Goal: Task Accomplishment & Management: Use online tool/utility

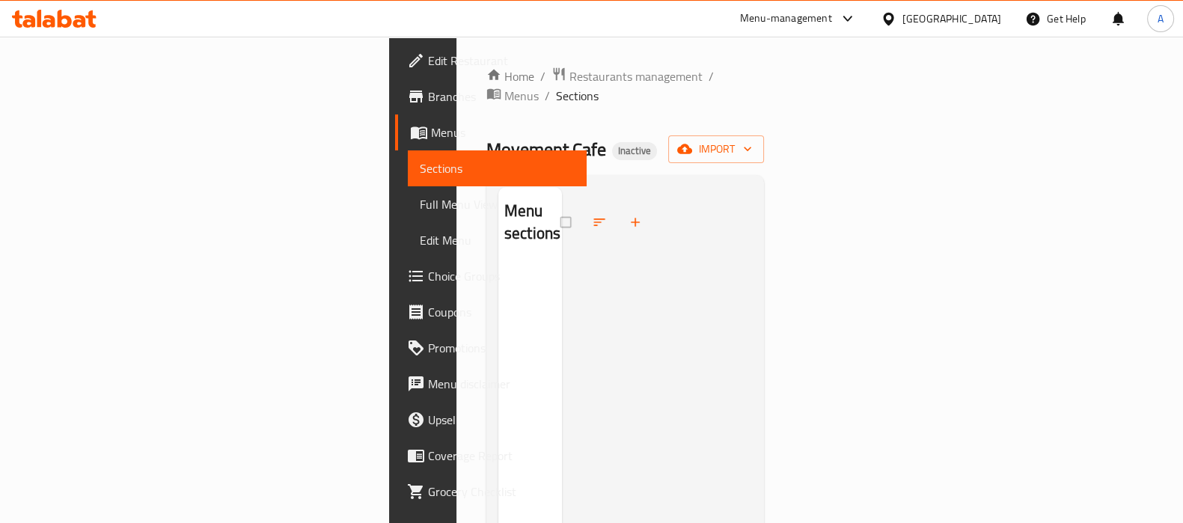
click at [994, 5] on div "[GEOGRAPHIC_DATA]" at bounding box center [941, 19] width 144 height 36
click at [961, 34] on div "[GEOGRAPHIC_DATA]" at bounding box center [941, 19] width 144 height 36
click at [982, 23] on div "[GEOGRAPHIC_DATA]" at bounding box center [951, 18] width 99 height 16
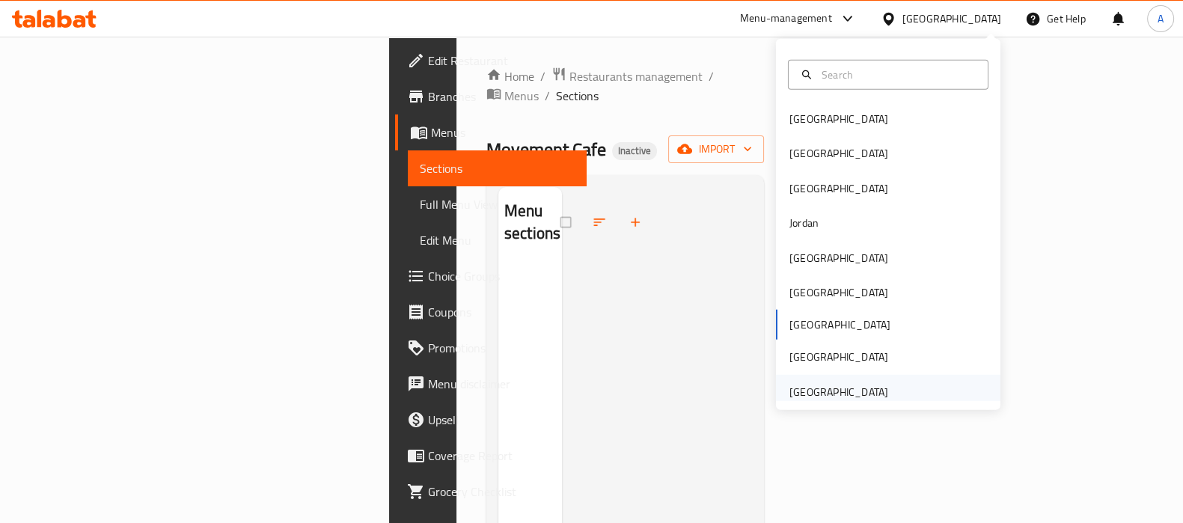
click at [869, 385] on div "United Arab Emirates" at bounding box center [838, 392] width 99 height 16
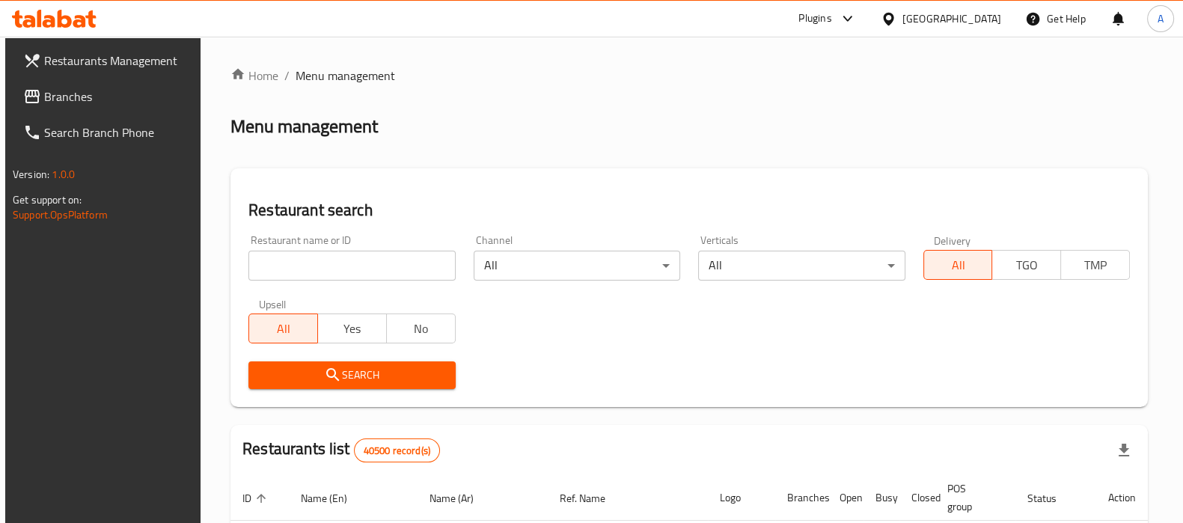
click at [52, 94] on span "Branches" at bounding box center [117, 97] width 147 height 18
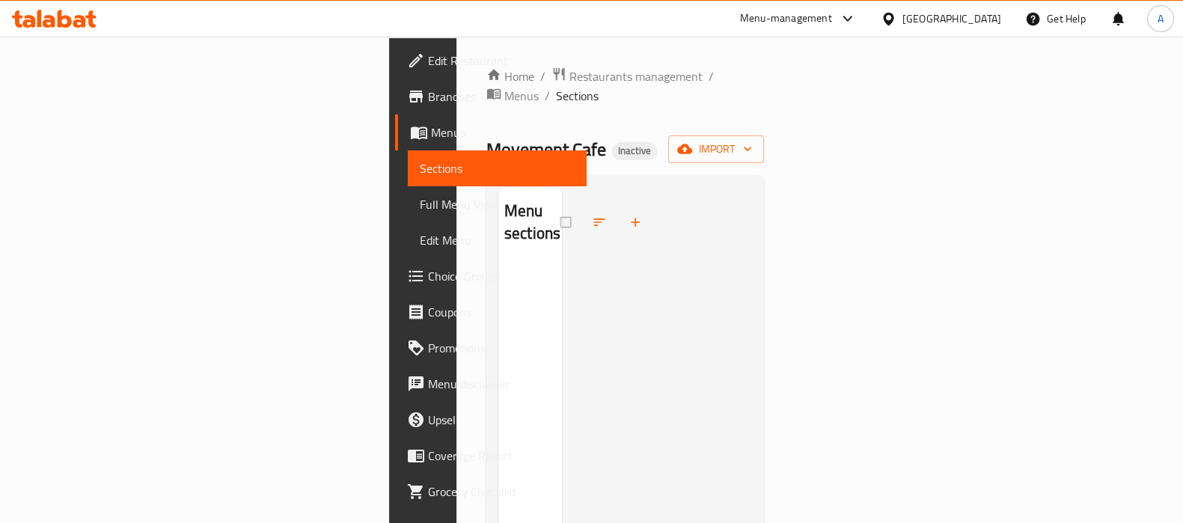
click at [428, 94] on span "Branches" at bounding box center [501, 97] width 147 height 18
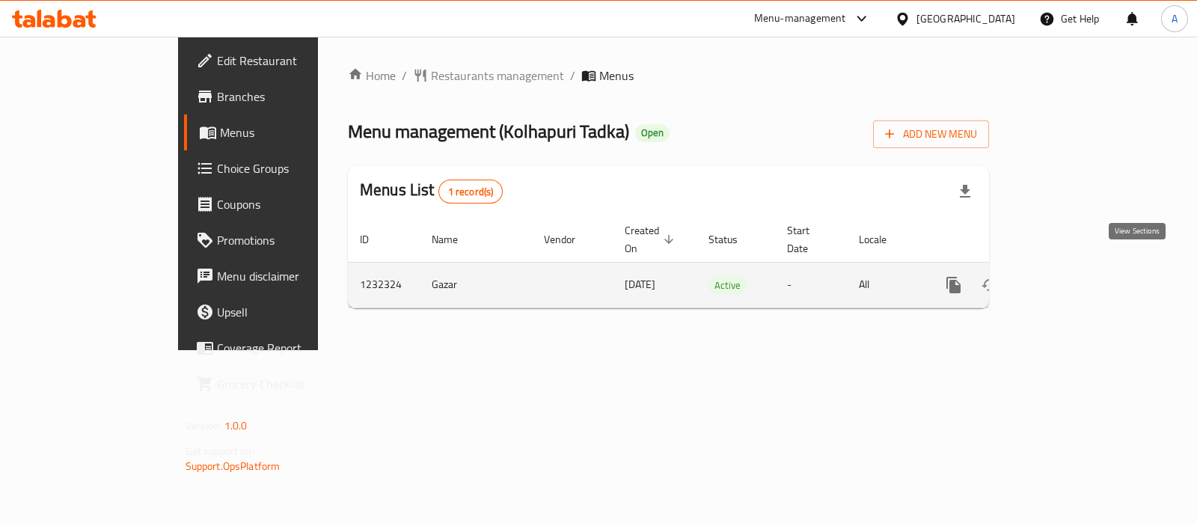
click at [1080, 267] on link "enhanced table" at bounding box center [1062, 285] width 36 height 36
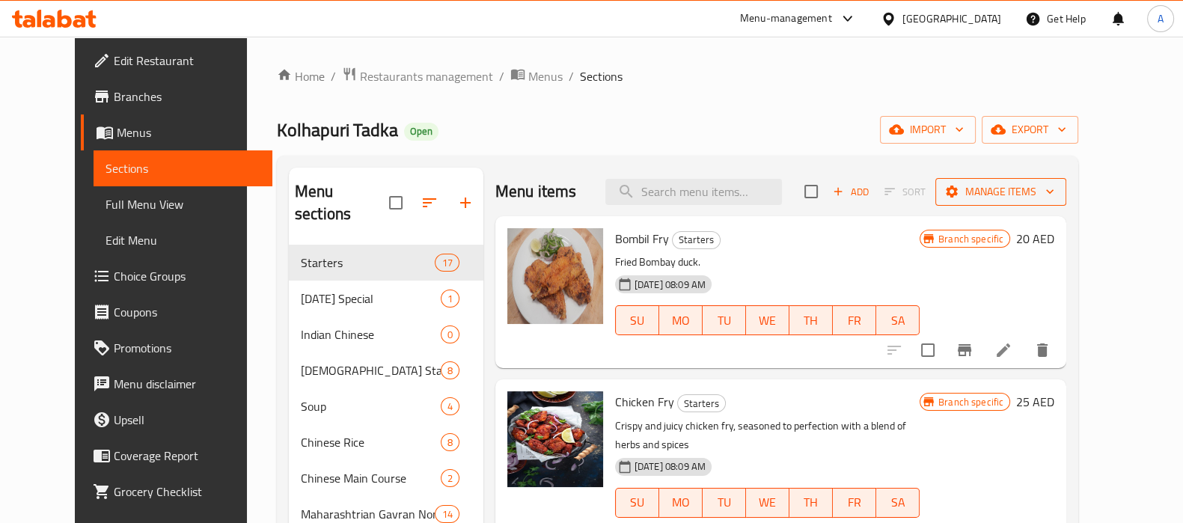
click at [1054, 198] on span "Manage items" at bounding box center [1000, 192] width 107 height 19
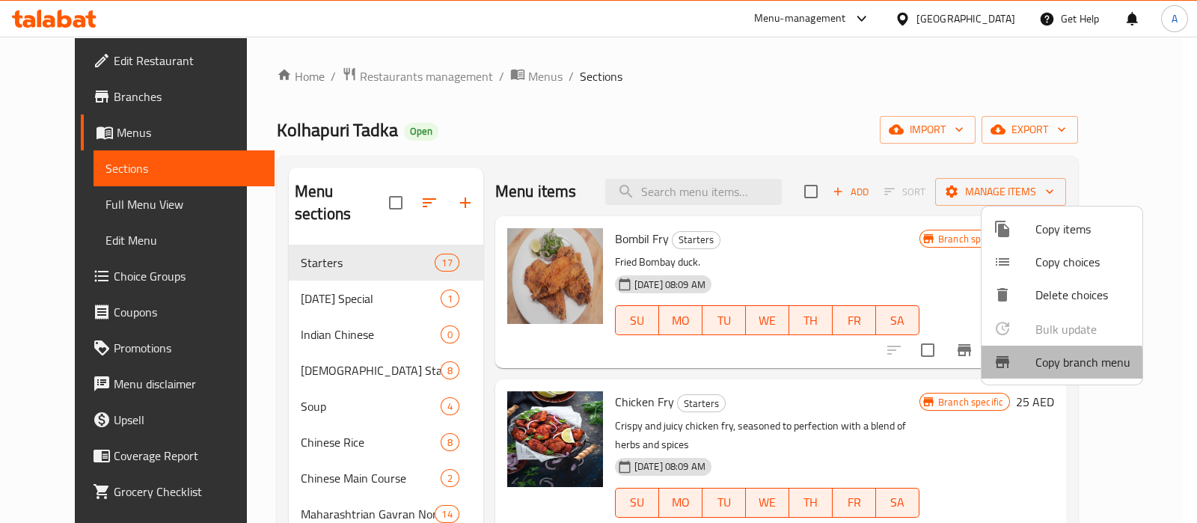
click at [1055, 364] on span "Copy branch menu" at bounding box center [1083, 362] width 95 height 18
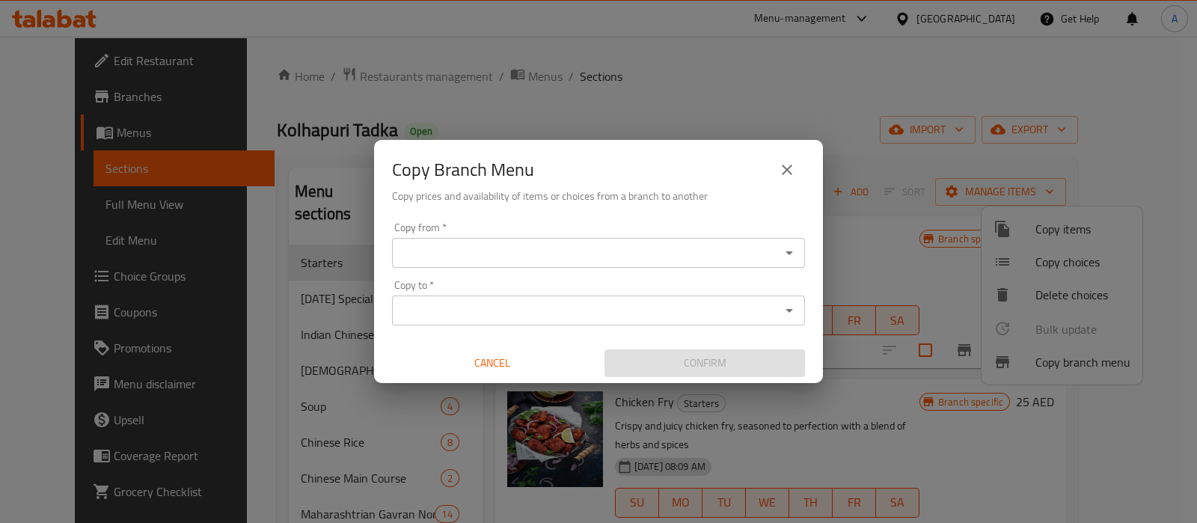
click at [658, 256] on input "Copy from   *" at bounding box center [586, 252] width 379 height 21
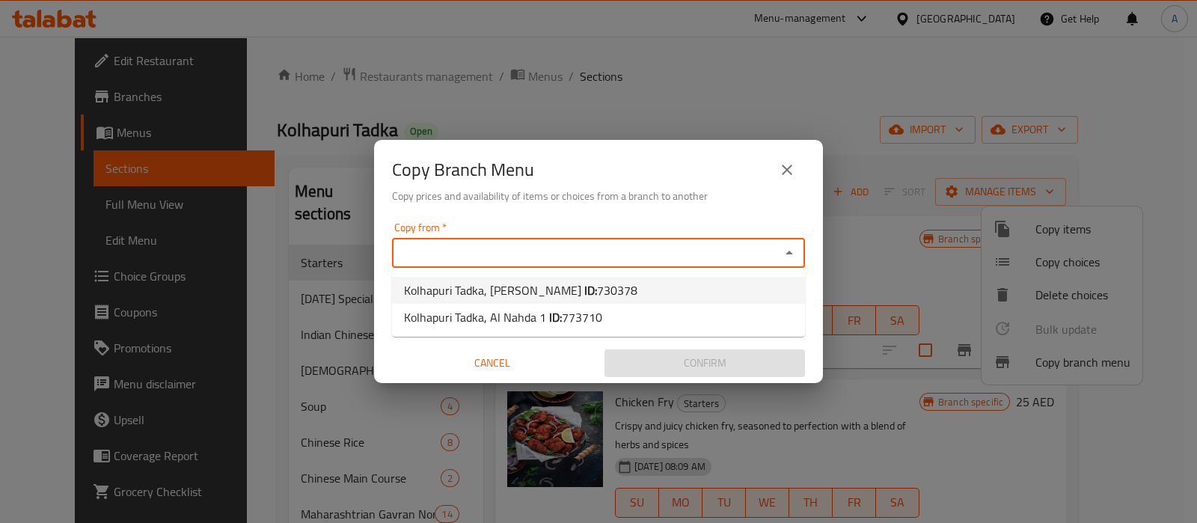
click at [621, 290] on li "Kolhapuri Tadka, Al Raffa ID: 730378" at bounding box center [598, 290] width 413 height 27
type input "Kolhapuri Tadka, Al Raffa"
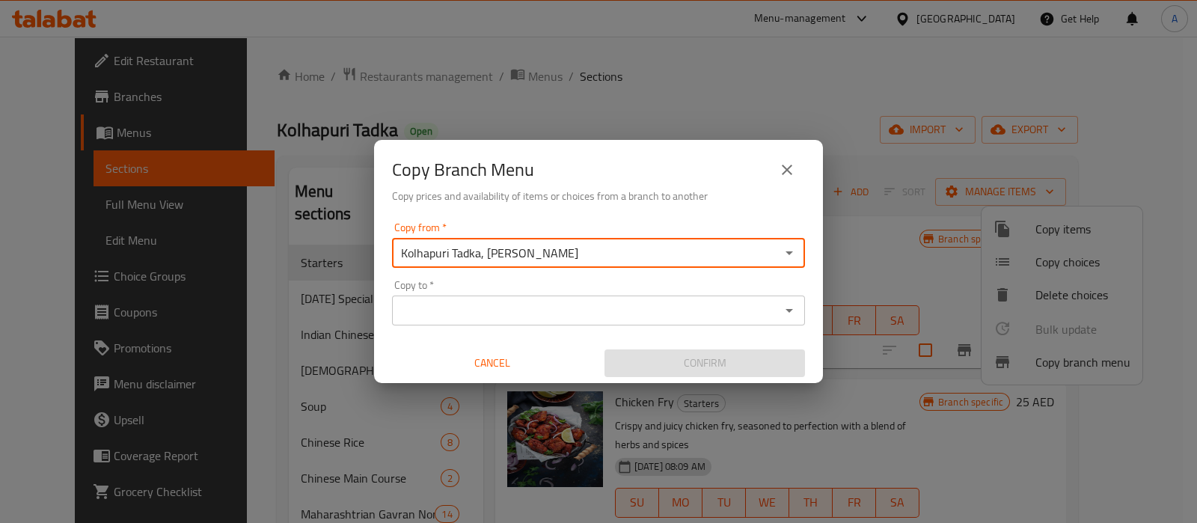
click at [621, 300] on input "Copy to   *" at bounding box center [586, 310] width 379 height 21
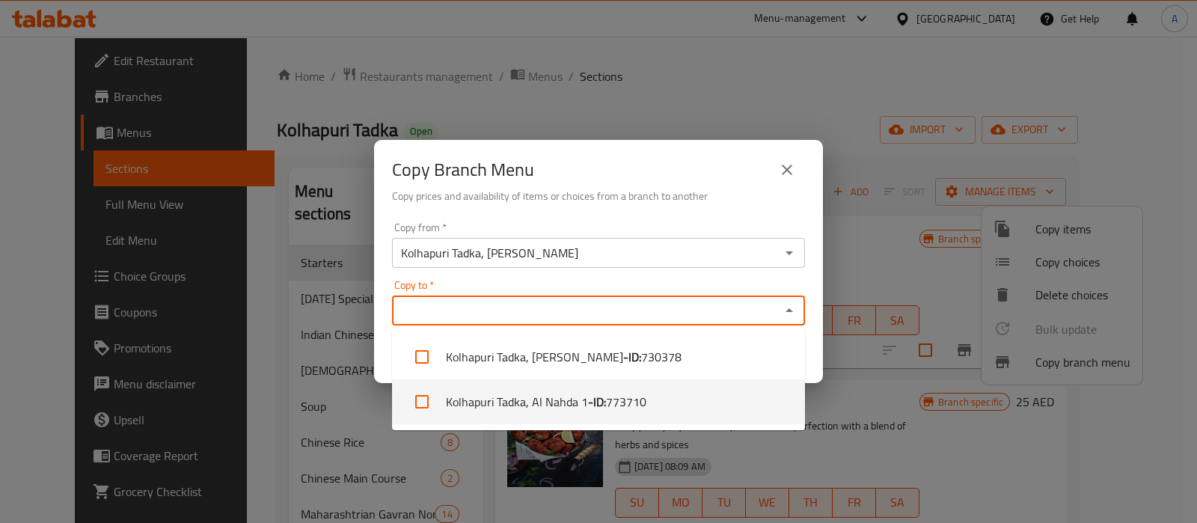
click at [576, 400] on li "Kolhapuri Tadka, Al Nahda 1 - ID: 773710" at bounding box center [598, 401] width 413 height 45
checkbox input "true"
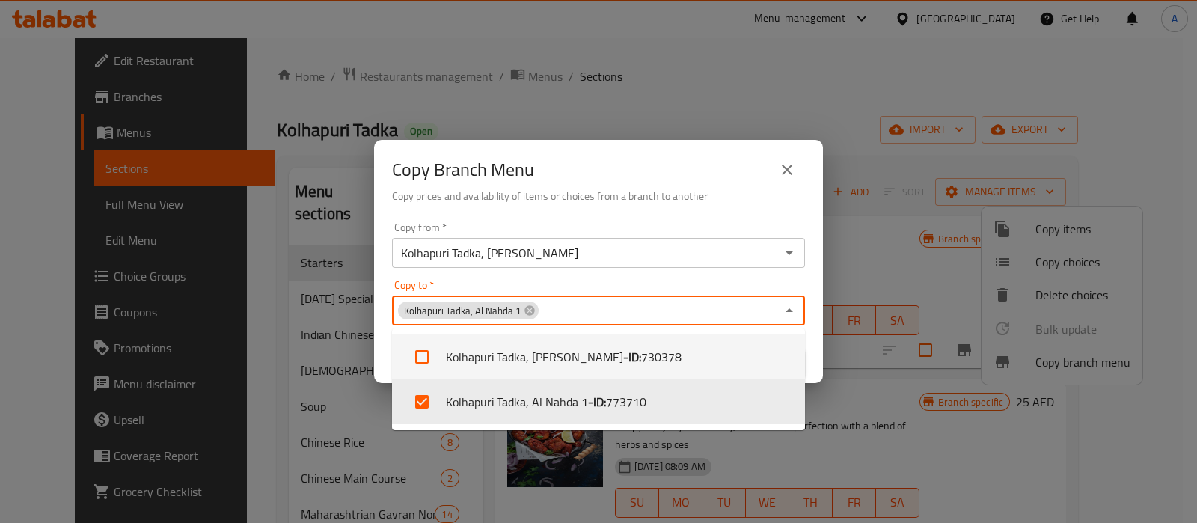
click at [819, 351] on div "Copy from   * Kolhapuri Tadka, Al Raffa Copy from * Copy to   * Kolhapuri Tadka…" at bounding box center [598, 299] width 449 height 167
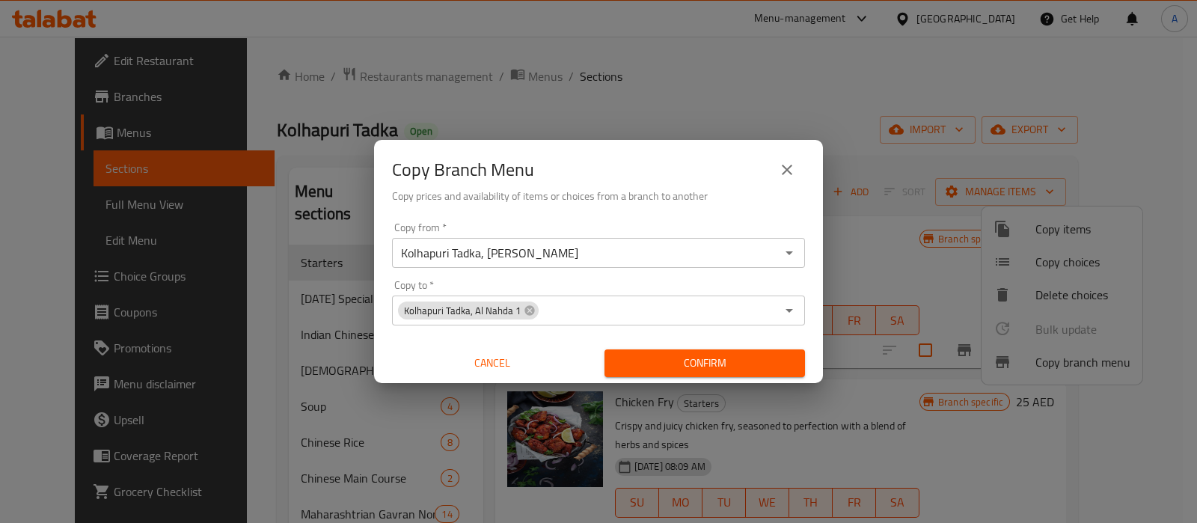
click at [783, 370] on span "Confirm" at bounding box center [705, 363] width 177 height 19
